Goal: Find specific page/section: Find specific page/section

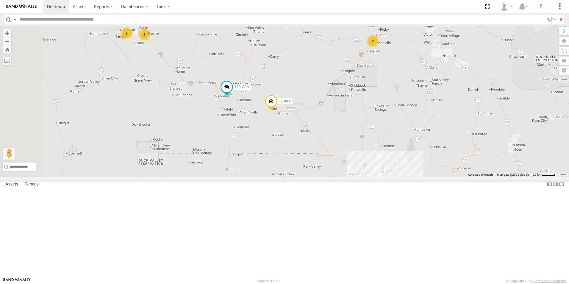
drag, startPoint x: 251, startPoint y: 125, endPoint x: 290, endPoint y: 163, distance: 54.3
click at [290, 163] on div "5360L 208 182 T-157 (TBIS) 307W 209-CAL 21 4 29 2 6 2 120-CAM 2 T-199 D" at bounding box center [284, 101] width 569 height 150
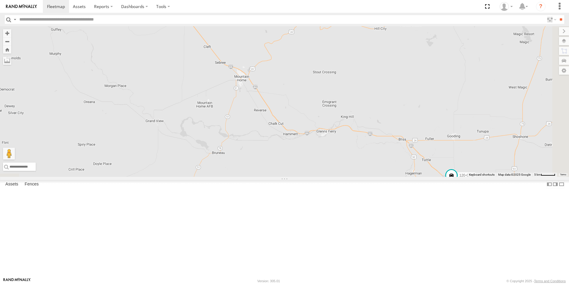
drag, startPoint x: 243, startPoint y: 136, endPoint x: 149, endPoint y: 50, distance: 128.2
click at [149, 50] on div "5360L 208 182 T-157 (TBIS) 307W 209-CAL 120-CAM T-199 D 2 2" at bounding box center [284, 101] width 569 height 150
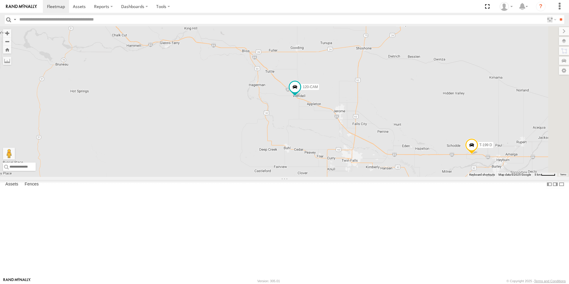
drag, startPoint x: 324, startPoint y: 177, endPoint x: 225, endPoint y: 118, distance: 115.9
click at [225, 118] on div "5360L 208 182 T-157 (TBIS) 307W 209-CAL 120-CAM T-199 D 2 2" at bounding box center [284, 101] width 569 height 150
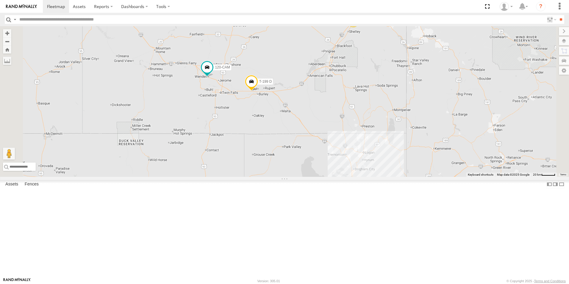
drag, startPoint x: 343, startPoint y: 183, endPoint x: 318, endPoint y: 172, distance: 27.5
click at [318, 172] on div "5360L 208 182 T-157 (TBIS) 307W 209-CAL 120-CAM T-199 D 4 29 2 4 2 2" at bounding box center [284, 101] width 569 height 150
click at [306, 169] on div "5360L 208 182 T-157 (TBIS) 307W 209-CAL 120-CAM T-199 D 4 29 2 6 2 2 19" at bounding box center [284, 101] width 569 height 150
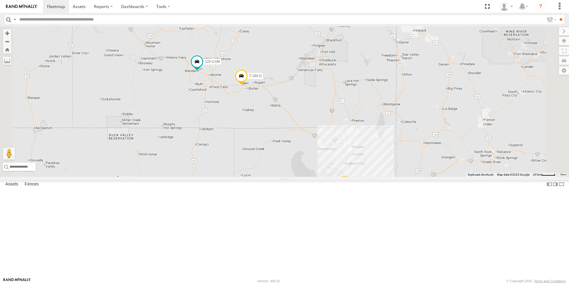
click at [295, 161] on div "5360L 208 182 T-157 (TBIS) 307W 209-CAL 120-CAM T-199 D 4 29 2 6 2 2 19" at bounding box center [284, 101] width 569 height 150
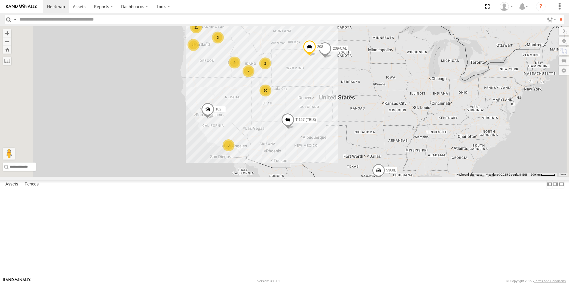
click at [0, 0] on div "120-CAM" at bounding box center [0, 0] width 0 height 0
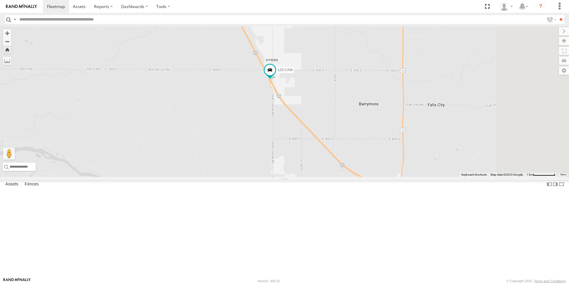
drag, startPoint x: 403, startPoint y: 210, endPoint x: 322, endPoint y: 136, distance: 109.8
click at [324, 138] on div "120-CAM" at bounding box center [284, 101] width 569 height 150
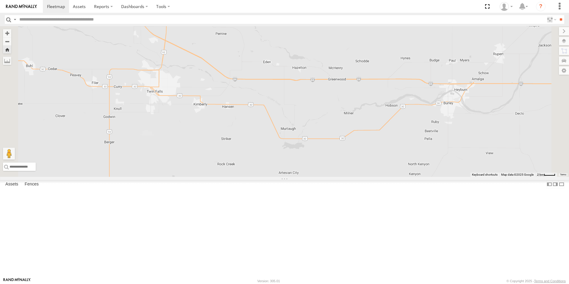
click at [0, 0] on div "All Assets" at bounding box center [0, 0] width 0 height 0
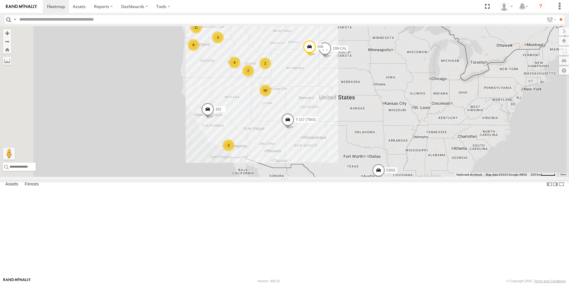
click at [0, 0] on div "125-CAM" at bounding box center [0, 0] width 0 height 0
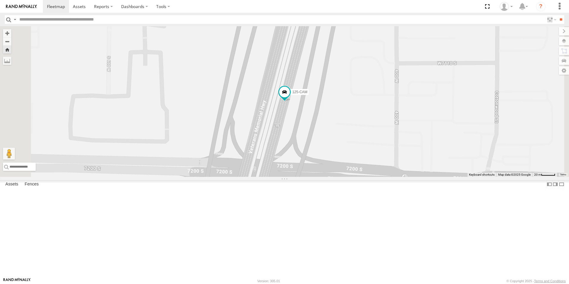
click at [0, 0] on div "All Assets" at bounding box center [0, 0] width 0 height 0
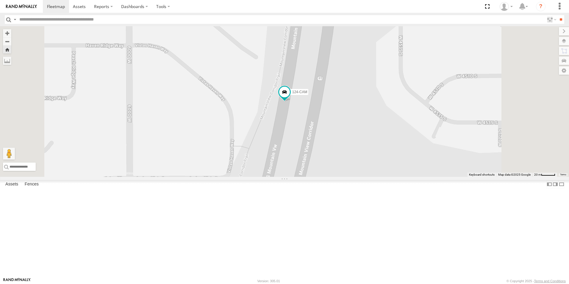
click at [76, 19] on input "text" at bounding box center [280, 19] width 527 height 9
type input "***"
click at [557, 15] on input "**" at bounding box center [560, 19] width 7 height 9
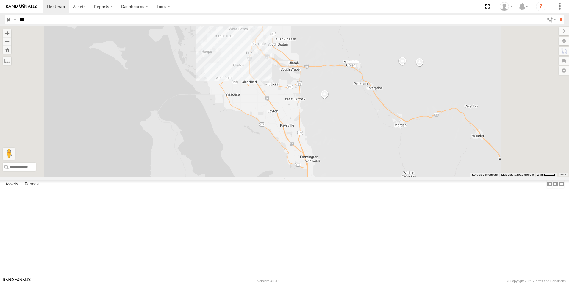
click at [0, 0] on div "219H-NUTRA" at bounding box center [0, 0] width 0 height 0
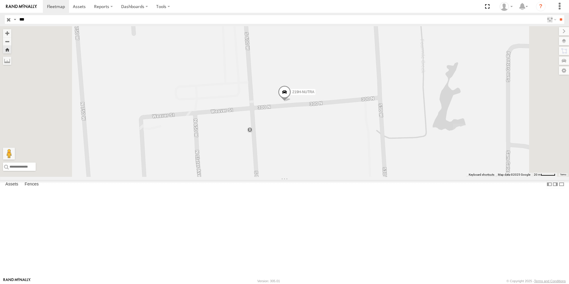
click at [291, 101] on span at bounding box center [284, 93] width 13 height 16
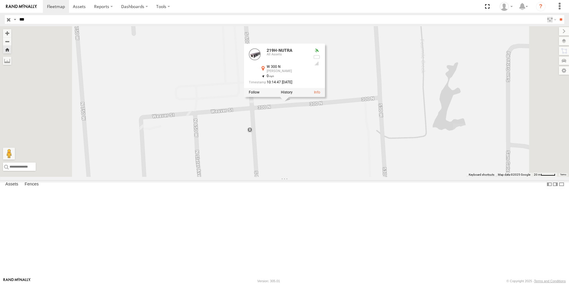
click at [278, 159] on div "219H-NUTRA 219H-NUTRA All Assets W 300 N [PERSON_NAME] 41.26572 , -111.99217 0 …" at bounding box center [284, 101] width 569 height 150
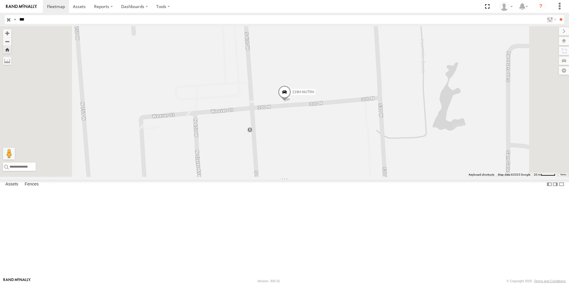
click at [9, 20] on input "button" at bounding box center [9, 19] width 8 height 9
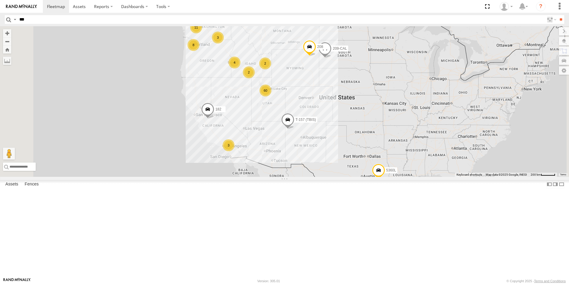
click at [0, 0] on div "All Assets" at bounding box center [0, 0] width 0 height 0
click at [58, 19] on input "text" at bounding box center [280, 19] width 527 height 9
type input "***"
click at [557, 15] on input "**" at bounding box center [560, 19] width 7 height 9
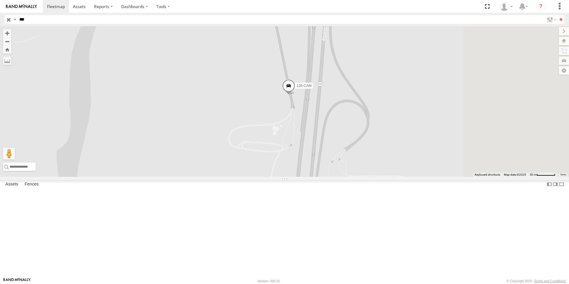
drag, startPoint x: 402, startPoint y: 146, endPoint x: 246, endPoint y: 130, distance: 156.9
click at [246, 130] on div "126-CAM" at bounding box center [284, 101] width 569 height 150
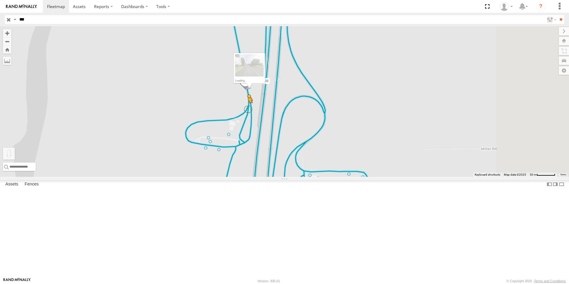
drag, startPoint x: 157, startPoint y: 256, endPoint x: 323, endPoint y: 159, distance: 192.5
click at [323, 159] on div "126-CAM To activate drag with keyboard, press Alt + Enter. Once in keyboard dra…" at bounding box center [284, 101] width 569 height 150
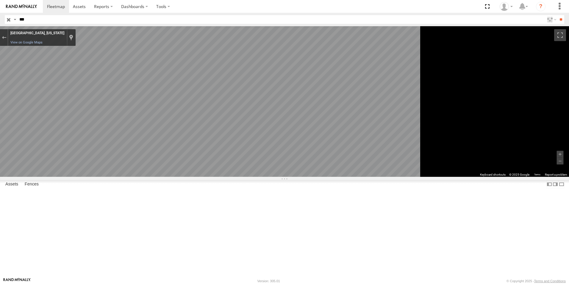
click at [568, 180] on html at bounding box center [284, 142] width 569 height 284
click at [81, 195] on main "To navigate the map with touch gestures double-tap and hold your finger on the …" at bounding box center [284, 151] width 569 height 251
click at [140, 187] on main "To navigate the map with touch gestures double-tap and hold your finger on the …" at bounding box center [284, 151] width 569 height 251
click at [568, 211] on html at bounding box center [284, 142] width 569 height 284
click at [568, 156] on html at bounding box center [284, 142] width 569 height 284
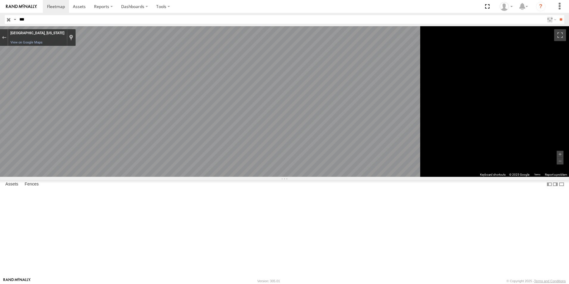
click at [568, 170] on html at bounding box center [284, 142] width 569 height 284
click at [8, 42] on div at bounding box center [4, 37] width 8 height 17
click at [6, 38] on div "Exit the Street View" at bounding box center [4, 38] width 4 height 4
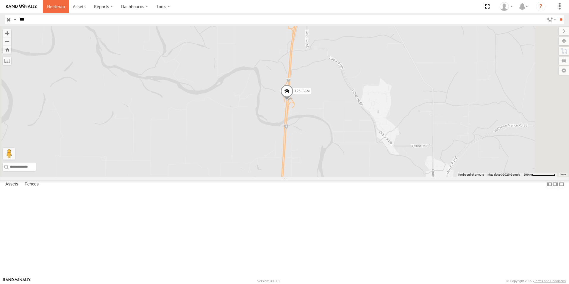
click at [55, 7] on span at bounding box center [56, 7] width 18 height 6
click at [6, 19] on input "button" at bounding box center [9, 19] width 8 height 9
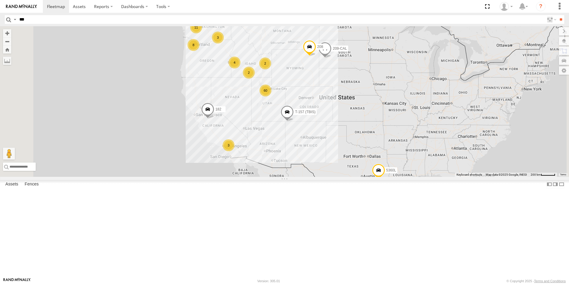
click at [0, 0] on div "126-CAM" at bounding box center [0, 0] width 0 height 0
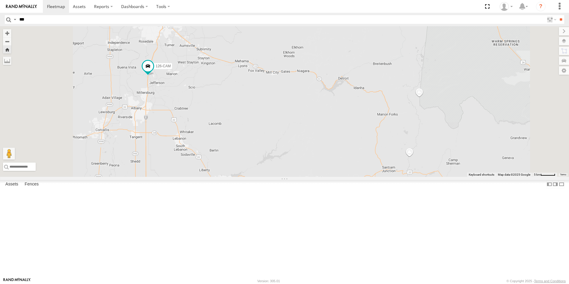
click at [0, 0] on div "126-CAM" at bounding box center [0, 0] width 0 height 0
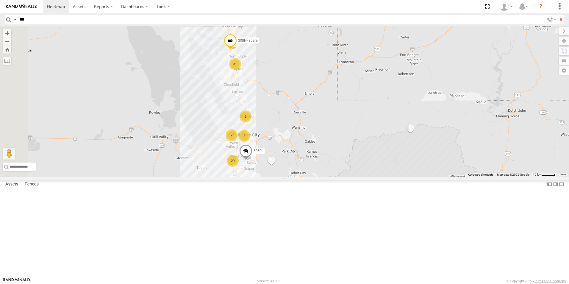
click at [252, 161] on span at bounding box center [245, 153] width 13 height 16
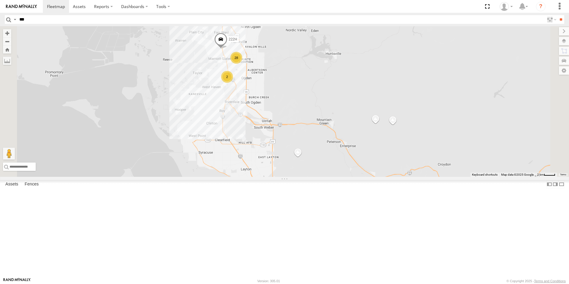
drag, startPoint x: 300, startPoint y: 117, endPoint x: 287, endPoint y: 163, distance: 47.5
click at [287, 163] on div "301W 5360L 188 8220-CAL 208 224-CAL 198 182 180W T-157 (TBIS) 195 121-Cam 302W …" at bounding box center [284, 101] width 569 height 150
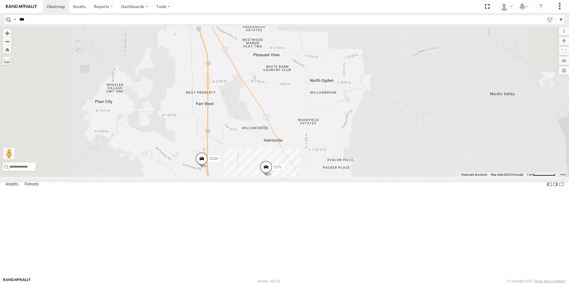
drag, startPoint x: 258, startPoint y: 117, endPoint x: 296, endPoint y: 249, distance: 136.5
click at [296, 177] on div "301W 5360L 188 8220-CAL 208 224-CAL 198 182 180W T-157 (TBIS) 195 121-Cam 302W …" at bounding box center [284, 101] width 569 height 150
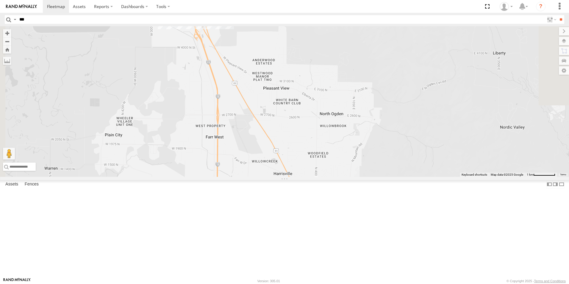
click at [218, 201] on span at bounding box center [211, 193] width 13 height 16
click at [261, 164] on div "301W 5360L 188 8220-CAL 208 224-CAL 198 182 180W T-157 (TBIS) 195 121-Cam 302W …" at bounding box center [284, 101] width 569 height 150
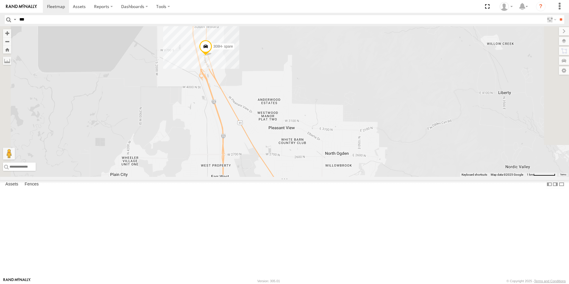
drag, startPoint x: 264, startPoint y: 114, endPoint x: 270, endPoint y: 165, distance: 51.5
click at [270, 165] on div "301W 5360L 188 8220-CAL 208 224-CAL 198 182 180W T-157 (TBIS) 195 121-Cam 302W …" at bounding box center [284, 101] width 569 height 150
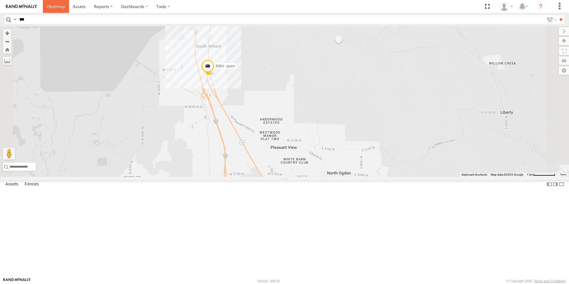
click at [54, 5] on span at bounding box center [56, 7] width 18 height 6
